Goal: Find specific page/section: Find specific page/section

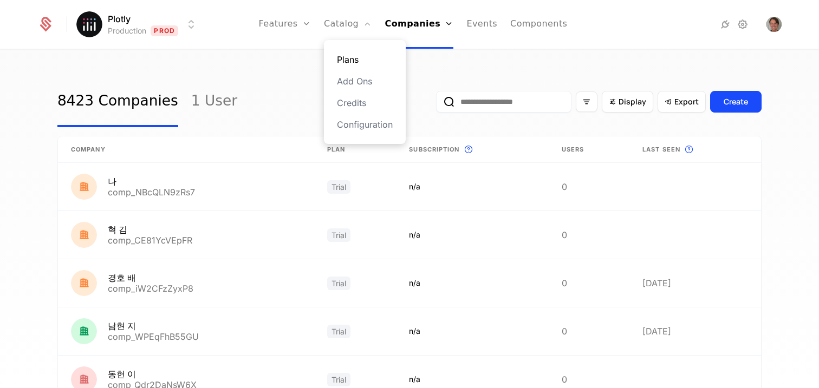
click at [361, 60] on link "Plans" at bounding box center [365, 59] width 56 height 13
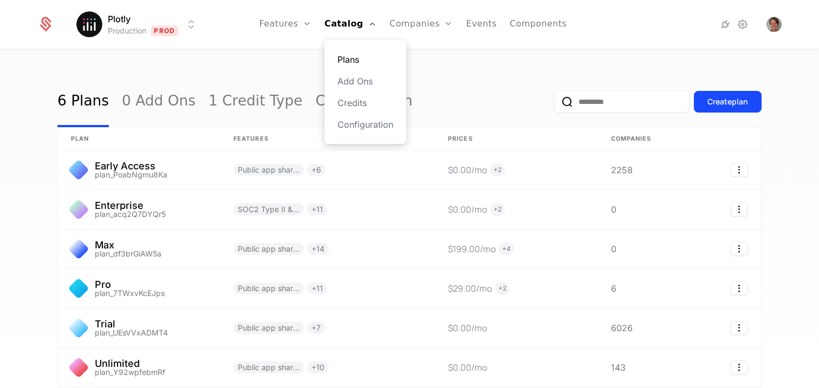
click at [360, 53] on link "Plans" at bounding box center [366, 59] width 56 height 13
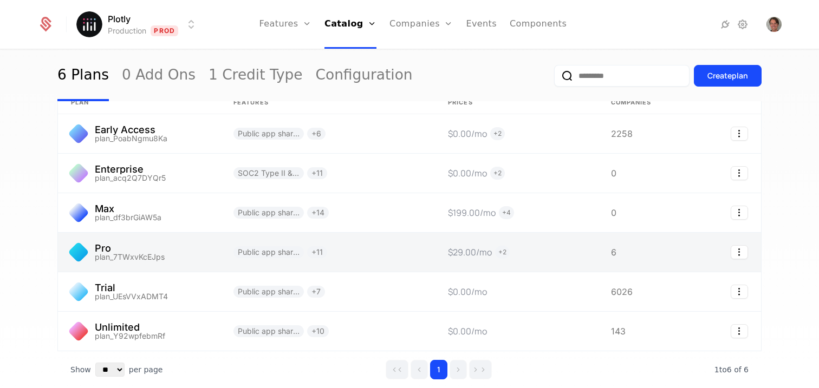
scroll to position [24, 0]
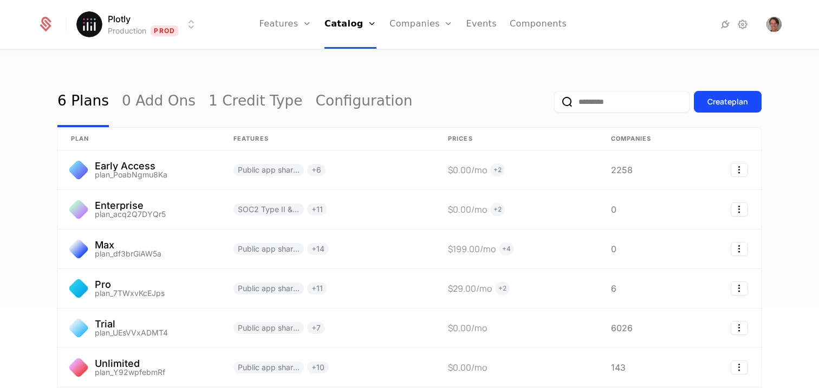
click at [534, 74] on div "6 Plans 0 Add Ons 1 Credit Type Configuration Create plan plan Features Prices …" at bounding box center [409, 222] width 819 height 345
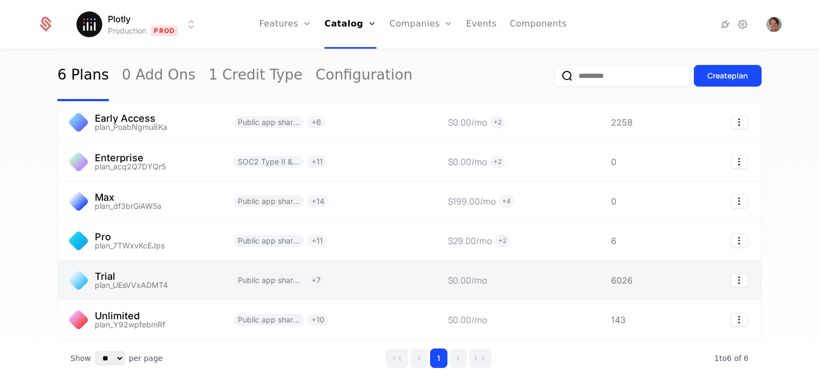
scroll to position [22, 0]
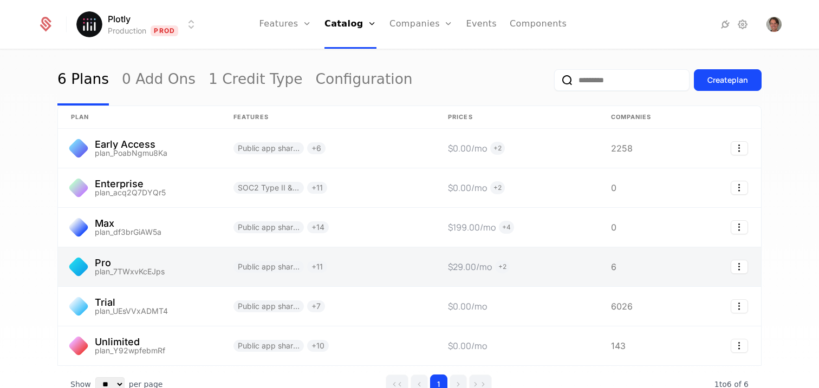
click at [208, 265] on link at bounding box center [139, 267] width 163 height 39
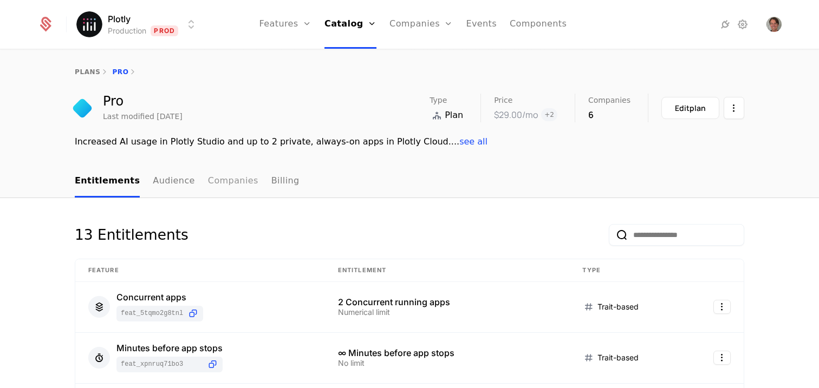
click at [222, 189] on link "Companies" at bounding box center [233, 182] width 50 height 32
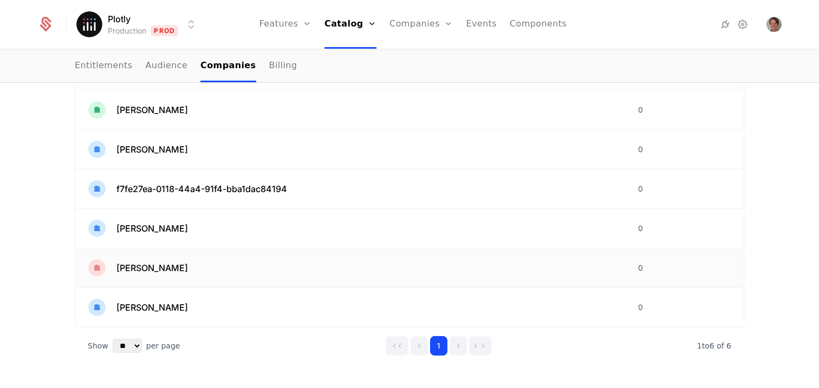
scroll to position [194, 0]
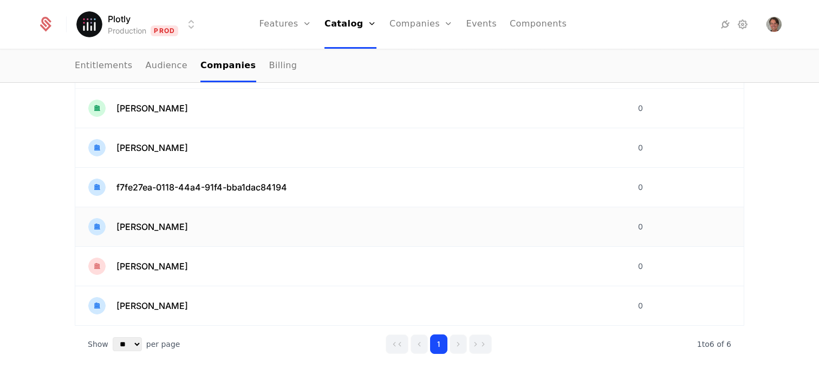
click at [160, 228] on span "[PERSON_NAME]" at bounding box center [152, 227] width 72 height 13
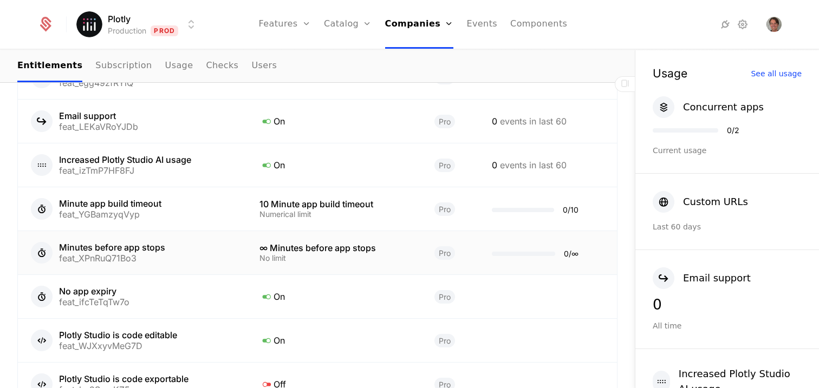
scroll to position [813, 0]
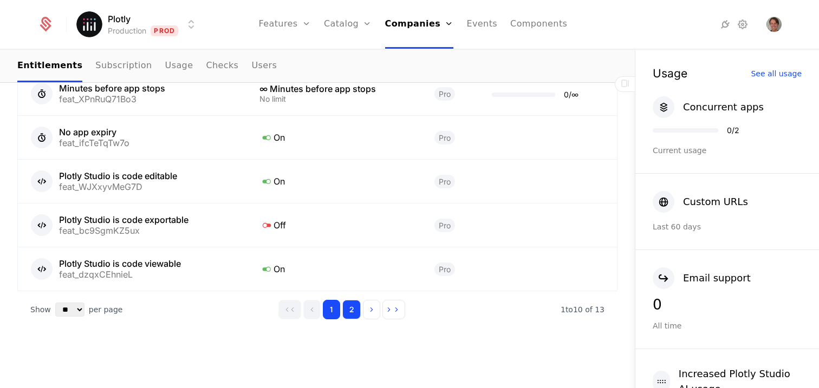
click at [343, 311] on button "2" at bounding box center [351, 310] width 18 height 20
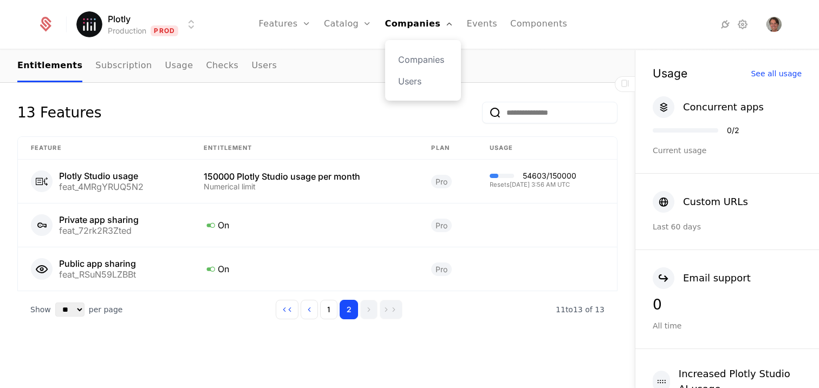
click at [434, 47] on div "Companies Users" at bounding box center [423, 70] width 76 height 61
click at [433, 55] on link "Companies" at bounding box center [423, 59] width 50 height 13
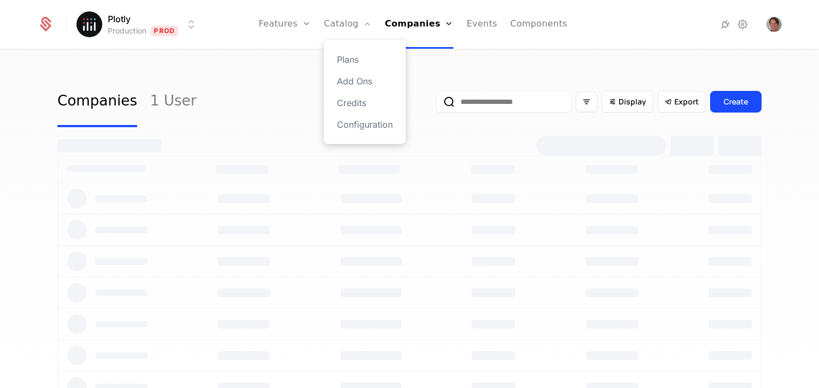
click at [342, 53] on div "Plans Add Ons Credits Configuration" at bounding box center [365, 92] width 82 height 104
click at [348, 58] on link "Plans" at bounding box center [365, 59] width 56 height 13
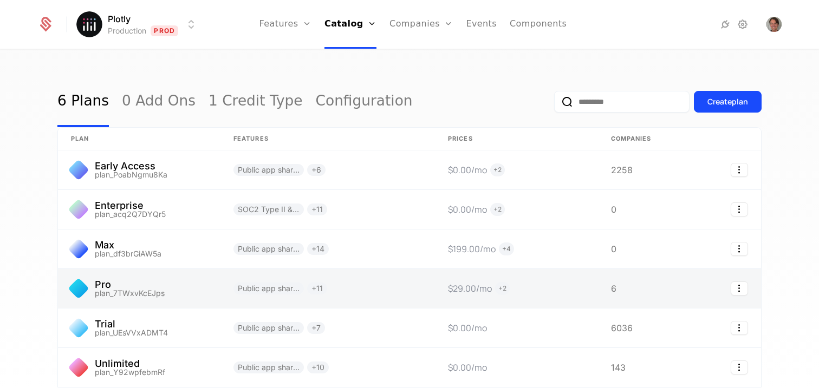
click at [120, 289] on link at bounding box center [139, 288] width 163 height 39
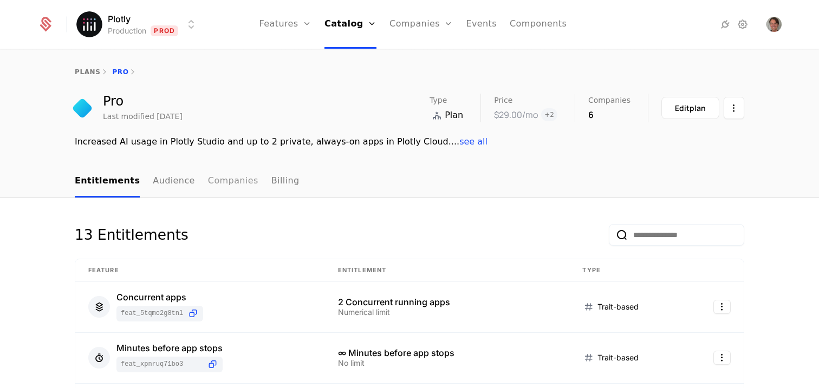
click at [208, 187] on link "Companies" at bounding box center [233, 182] width 50 height 32
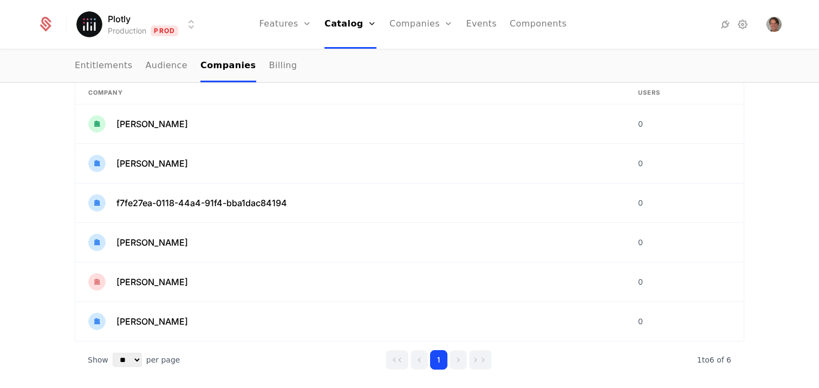
scroll to position [176, 0]
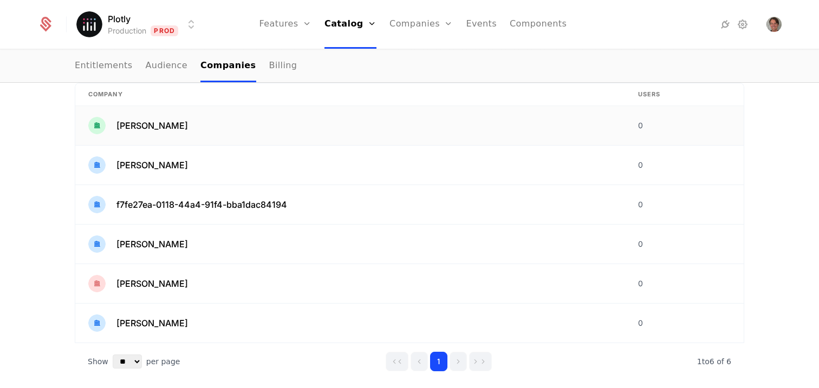
click at [160, 115] on td "Chip Alexandru" at bounding box center [350, 126] width 550 height 40
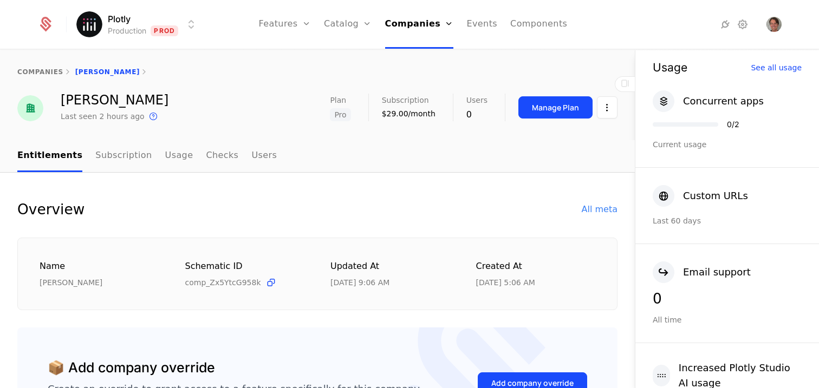
scroll to position [144, 0]
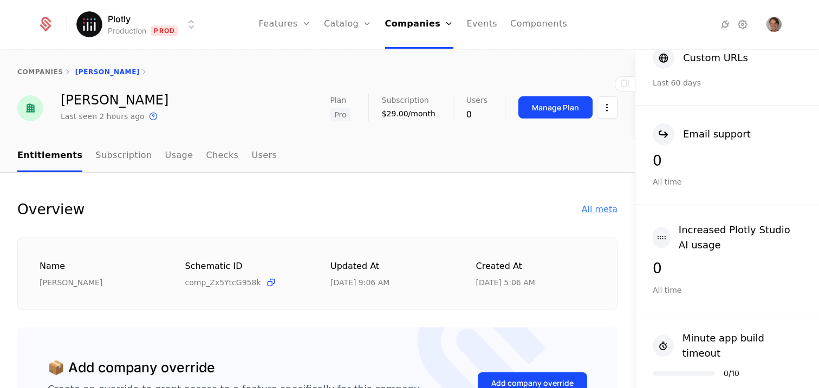
click at [601, 214] on div "All meta" at bounding box center [600, 209] width 36 height 13
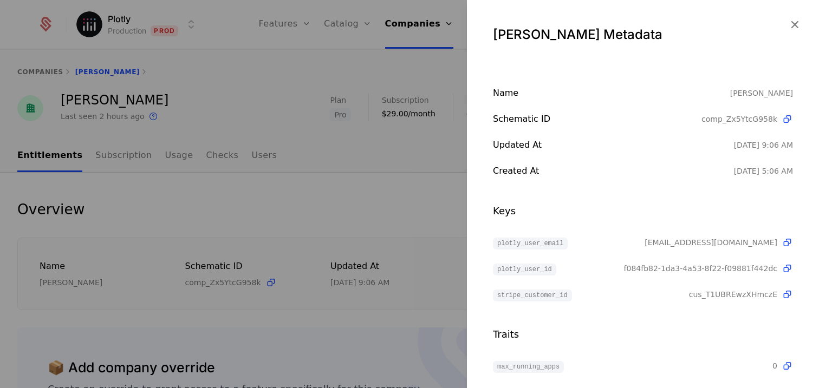
drag, startPoint x: 371, startPoint y: 211, endPoint x: 362, endPoint y: 206, distance: 10.4
click at [371, 211] on div at bounding box center [409, 194] width 819 height 388
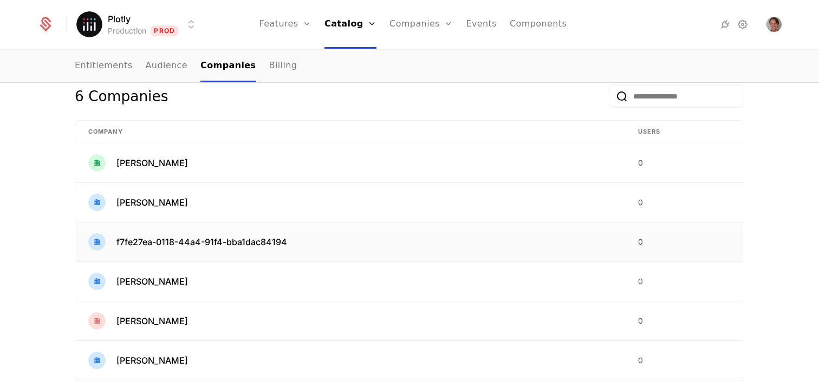
scroll to position [160, 0]
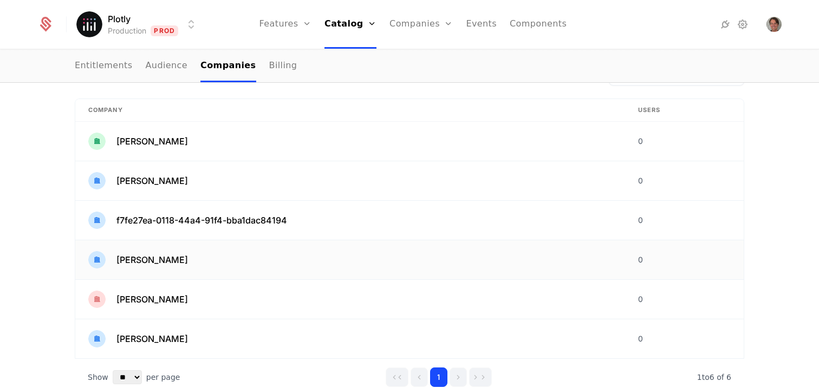
click at [183, 259] on div "John RADFORD" at bounding box center [350, 259] width 524 height 17
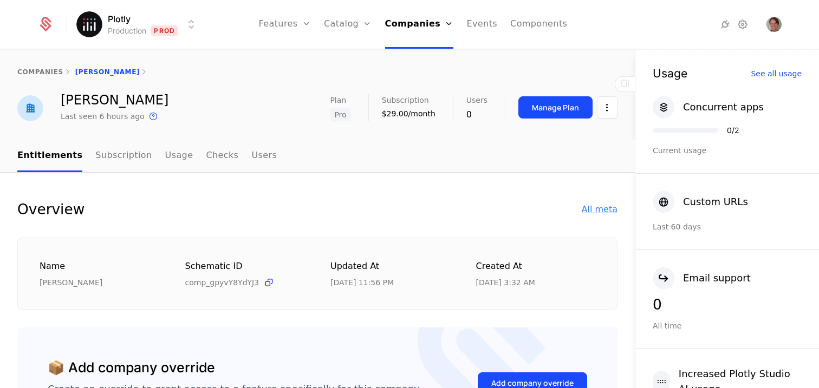
click at [582, 210] on div "All meta" at bounding box center [600, 209] width 36 height 13
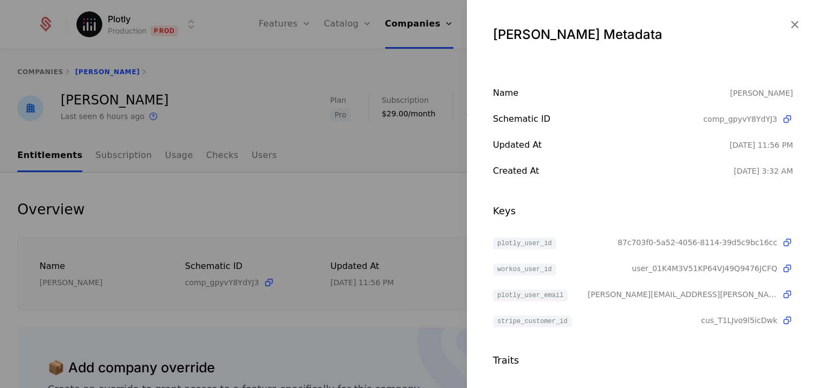
click at [342, 220] on div at bounding box center [409, 194] width 819 height 388
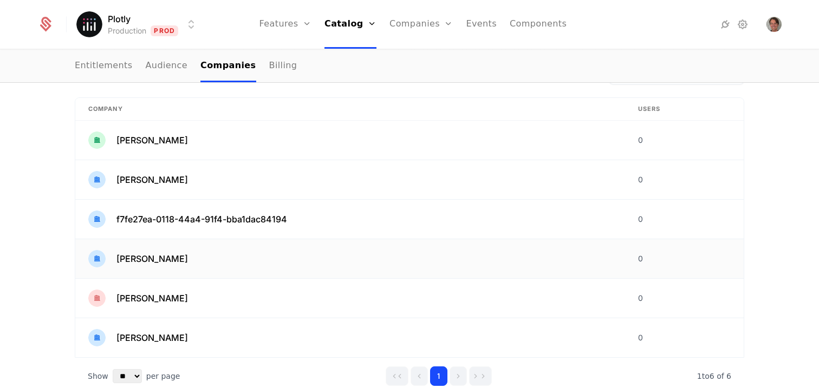
scroll to position [174, 0]
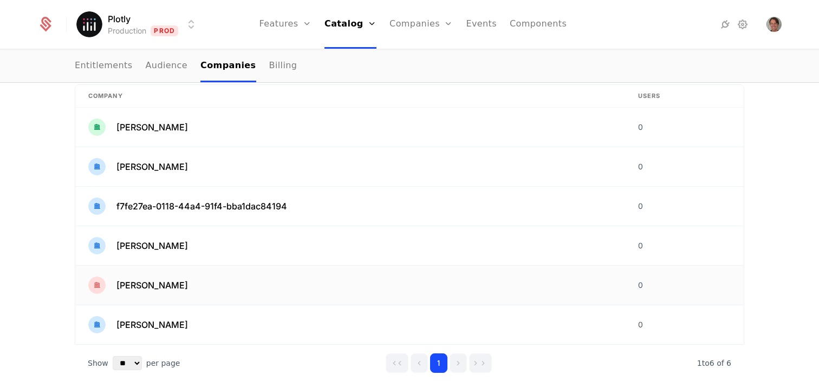
click at [166, 279] on div "Niladri Sinha" at bounding box center [350, 285] width 524 height 17
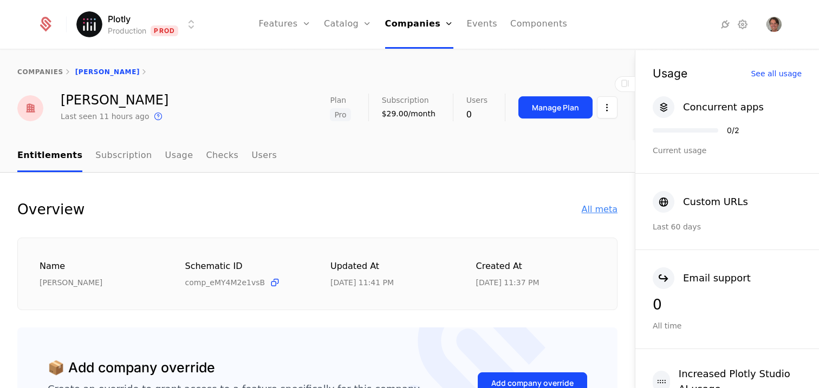
click at [595, 206] on div "All meta" at bounding box center [600, 209] width 36 height 13
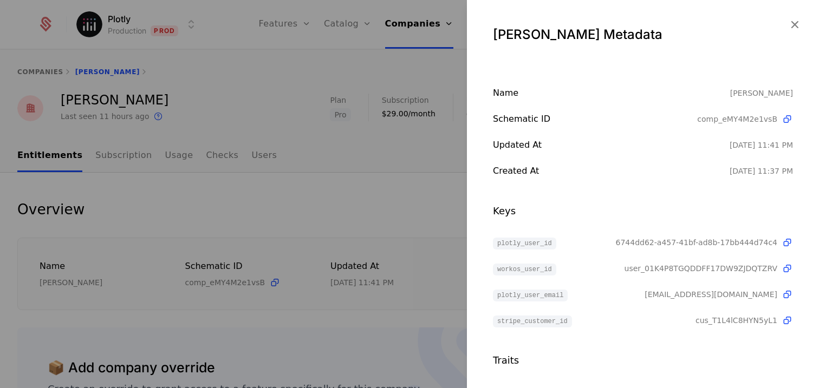
click at [339, 243] on div at bounding box center [409, 194] width 819 height 388
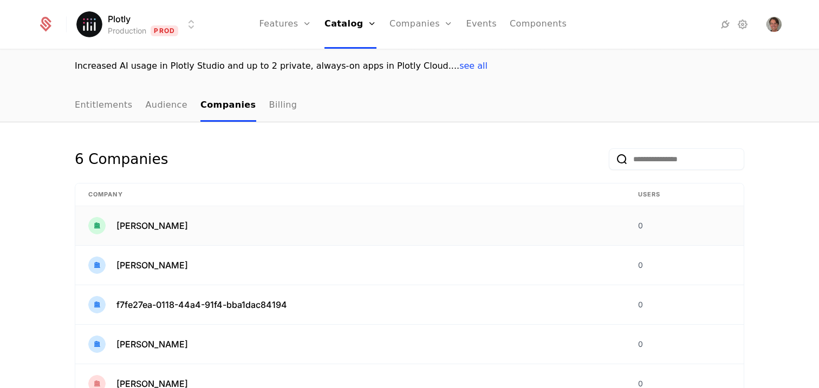
scroll to position [194, 0]
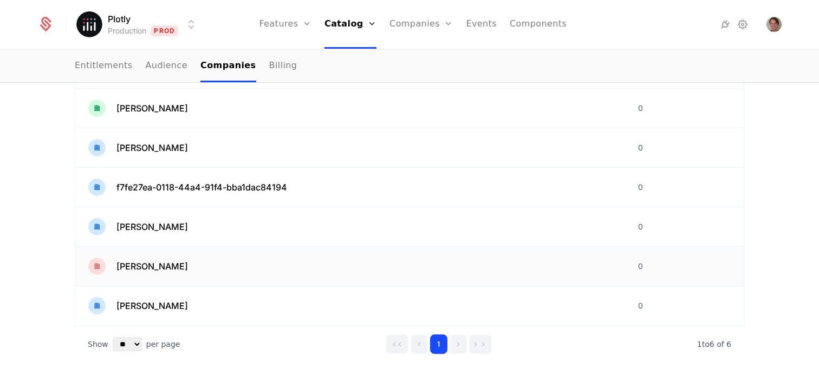
click at [138, 266] on span "Niladri Sinha" at bounding box center [152, 266] width 72 height 13
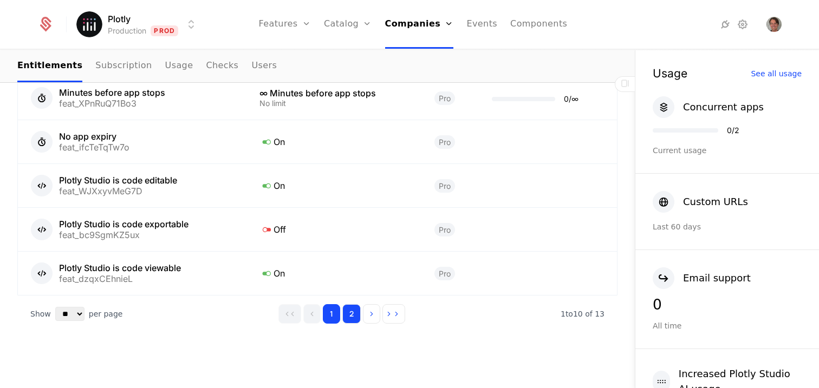
click at [354, 317] on button "2" at bounding box center [351, 314] width 18 height 20
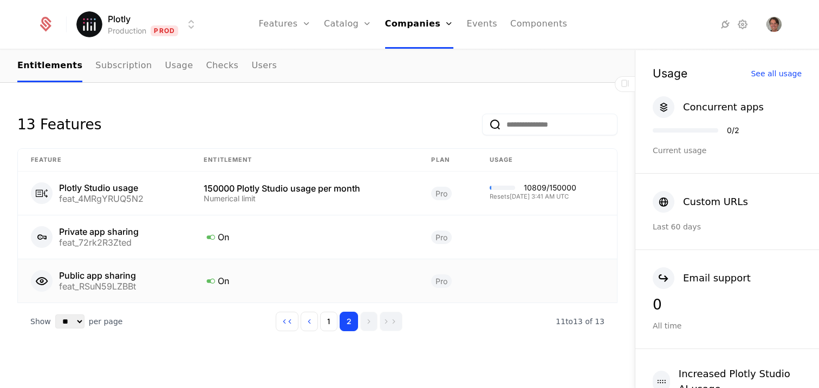
scroll to position [491, 0]
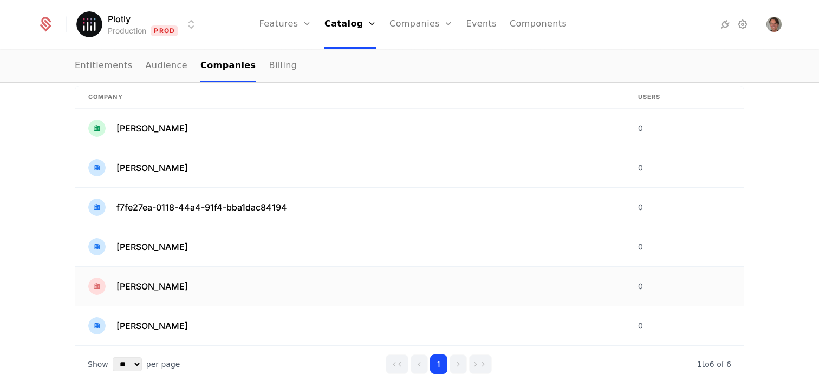
scroll to position [194, 0]
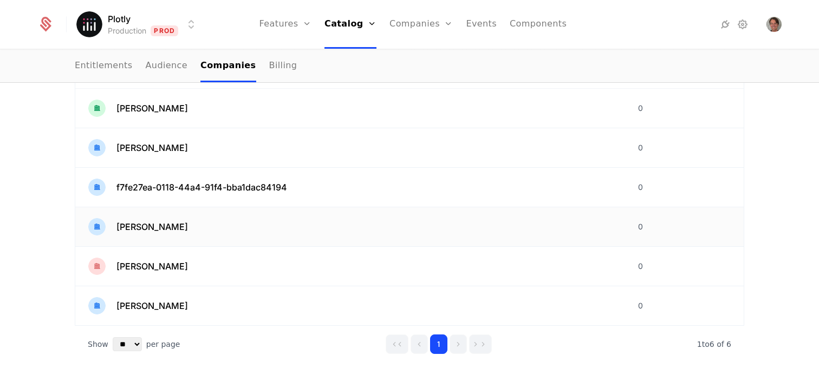
click at [146, 228] on span "John RADFORD" at bounding box center [152, 227] width 72 height 13
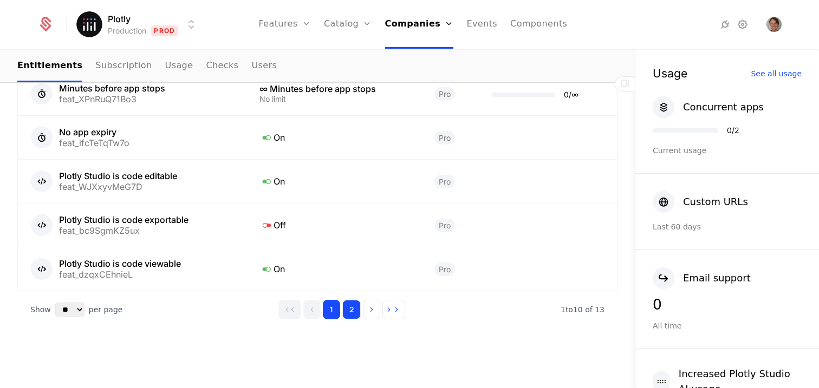
click at [349, 311] on button "2" at bounding box center [351, 310] width 18 height 20
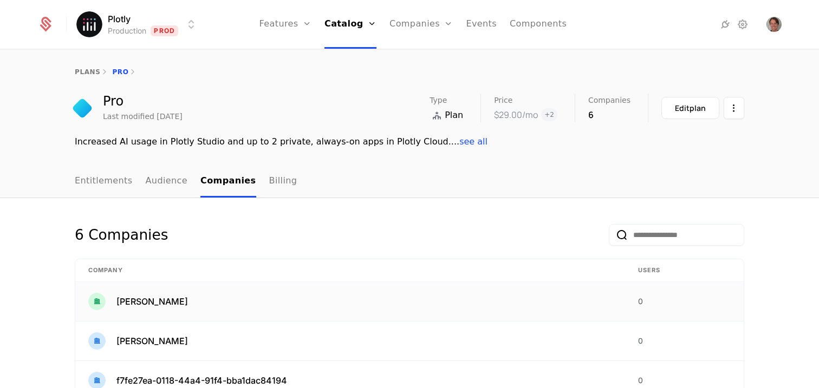
click at [173, 292] on td "Chip Alexandru" at bounding box center [350, 302] width 550 height 40
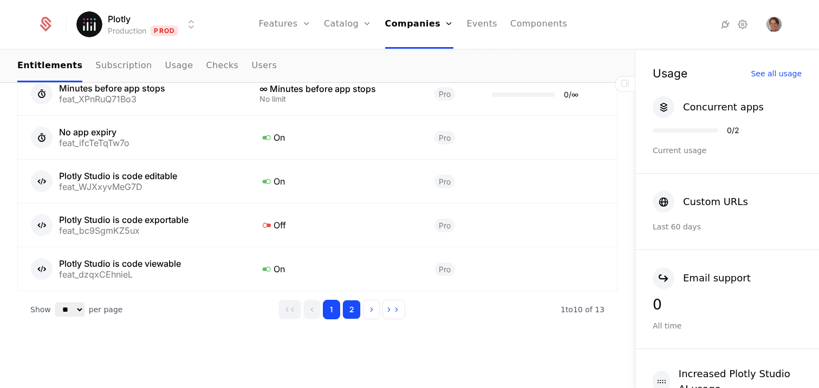
click at [352, 315] on button "2" at bounding box center [351, 310] width 18 height 20
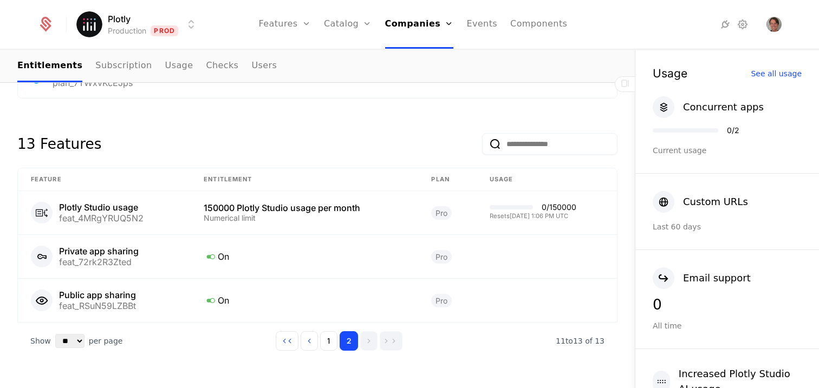
scroll to position [464, 0]
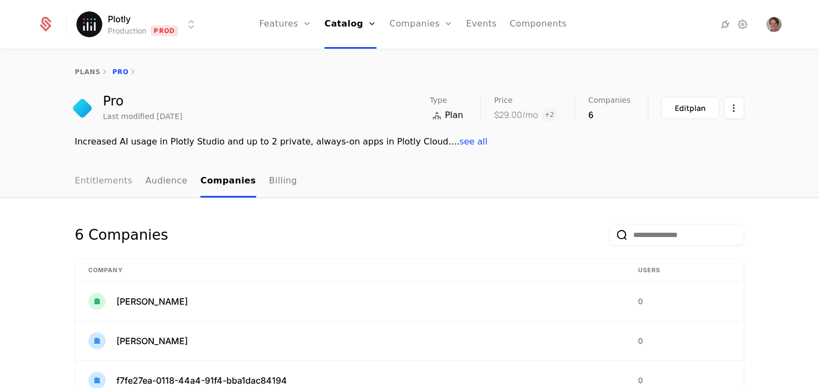
click at [89, 189] on link "Entitlements" at bounding box center [104, 182] width 58 height 32
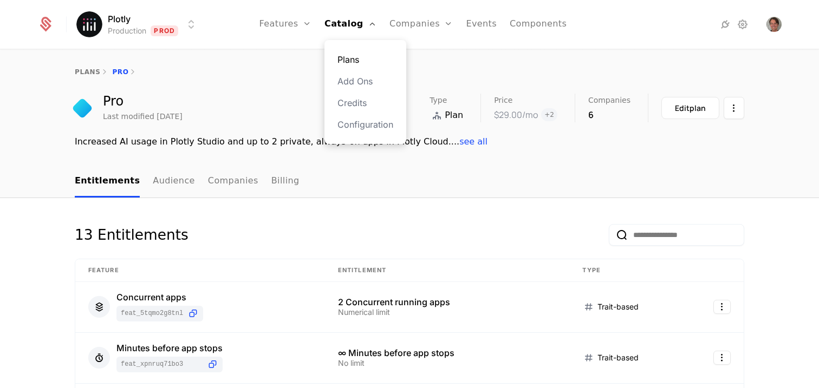
click at [361, 61] on link "Plans" at bounding box center [366, 59] width 56 height 13
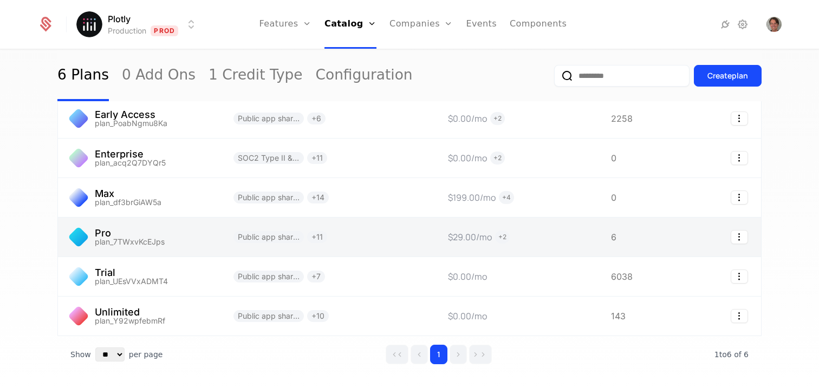
scroll to position [90, 0]
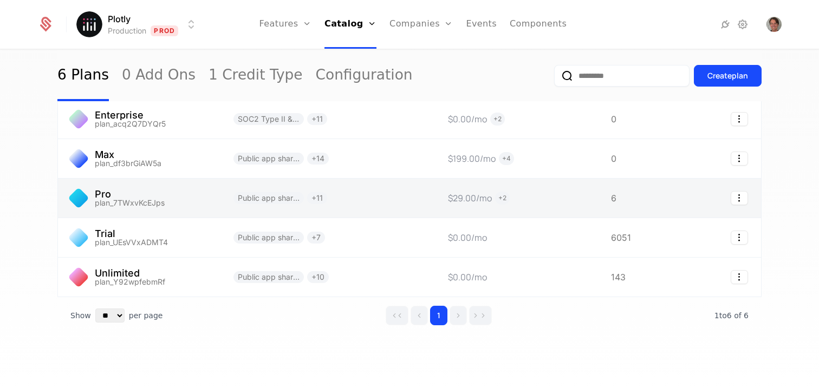
click at [155, 203] on link at bounding box center [139, 198] width 163 height 39
